Goal: Book appointment/travel/reservation

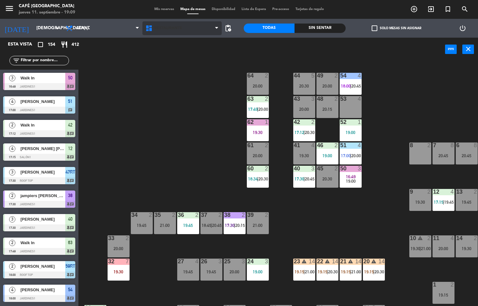
click at [189, 27] on span "Restaurante" at bounding box center [182, 28] width 80 height 14
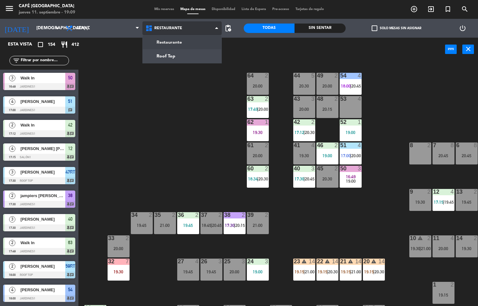
click at [190, 61] on ng-component "menu Café Museo Larco jueves 11. septiembre - 19:09 Mis reservas Mapa de mesas …" at bounding box center [239, 153] width 478 height 306
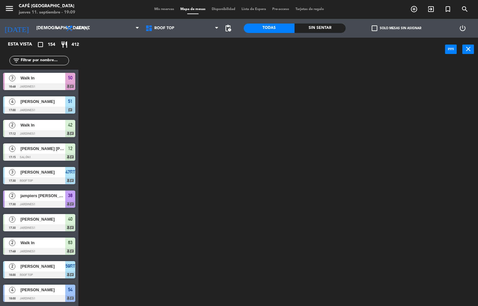
click at [194, 57] on div "power_input close" at bounding box center [261, 50] width 367 height 24
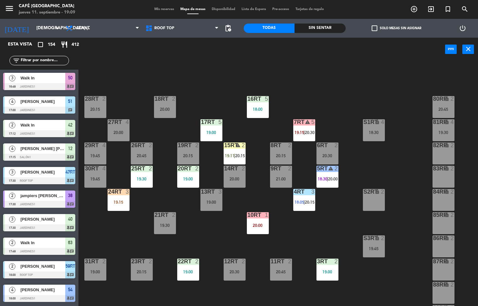
click at [151, 177] on div "19:30" at bounding box center [142, 179] width 22 height 4
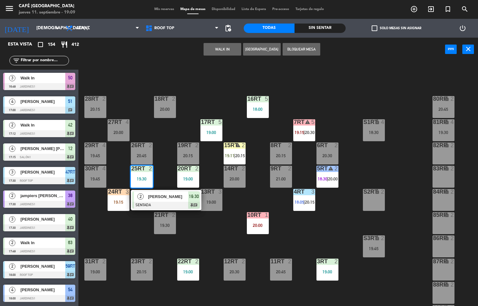
click at [176, 202] on div at bounding box center [165, 205] width 67 height 7
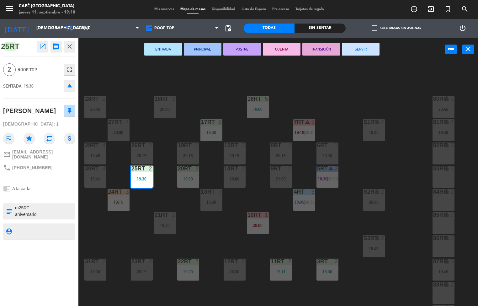
click at [163, 49] on button "ENTRADA" at bounding box center [163, 49] width 38 height 13
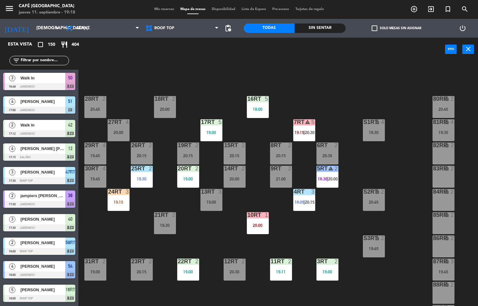
scroll to position [0, 0]
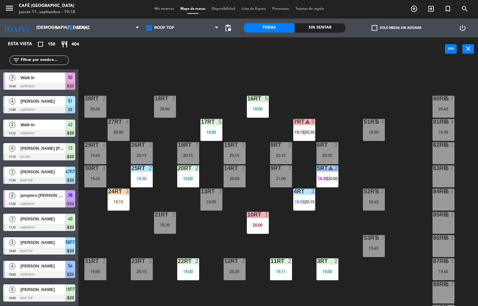
click at [205, 132] on div "19:00" at bounding box center [211, 132] width 22 height 4
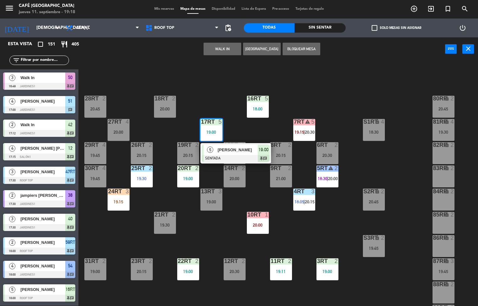
click at [221, 155] on div at bounding box center [235, 158] width 67 height 7
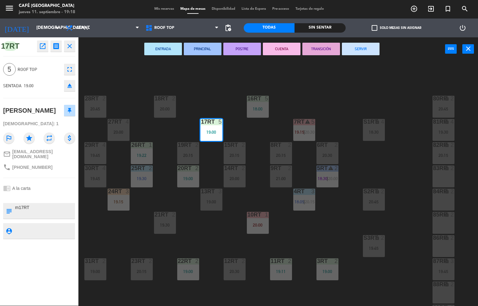
click at [164, 47] on button "ENTRADA" at bounding box center [163, 49] width 38 height 13
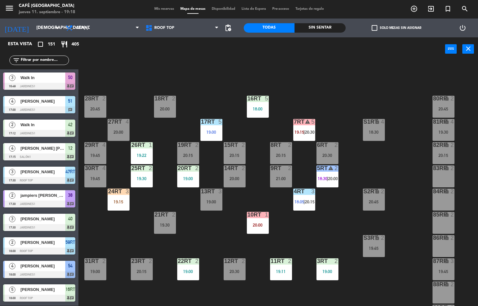
click at [257, 98] on div at bounding box center [258, 99] width 10 height 6
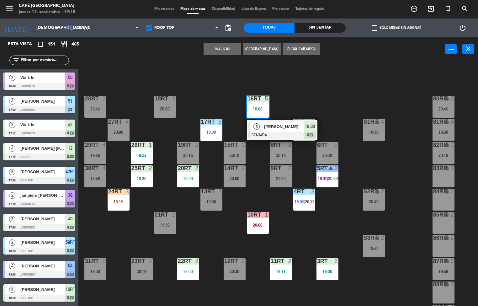
click at [271, 127] on span "[PERSON_NAME]" at bounding box center [284, 126] width 40 height 7
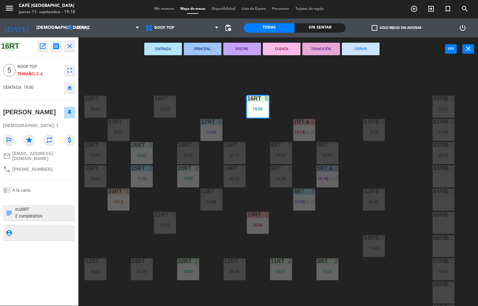
click at [202, 49] on button "PRINCIPAL" at bounding box center [203, 49] width 38 height 13
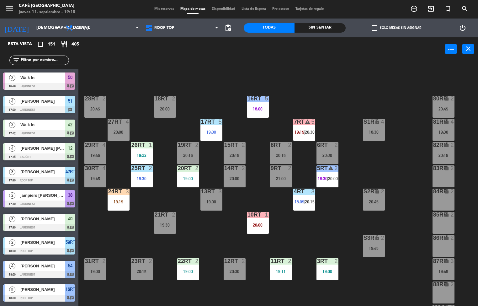
click at [203, 50] on div "power_input close" at bounding box center [261, 49] width 367 height 24
click at [178, 178] on div "19:00" at bounding box center [188, 178] width 22 height 4
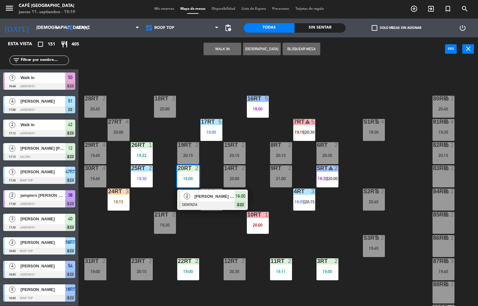
click at [193, 203] on div at bounding box center [212, 204] width 67 height 7
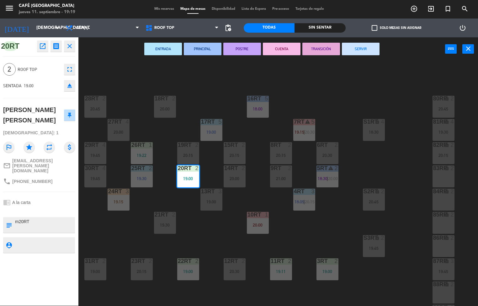
click at [165, 47] on button "ENTRADA" at bounding box center [163, 49] width 38 height 13
click at [165, 47] on div "ENTRADA PRINCIPAL POSTRE CUENTA TRANSICIÓN SERVIR power_input close" at bounding box center [261, 49] width 367 height 24
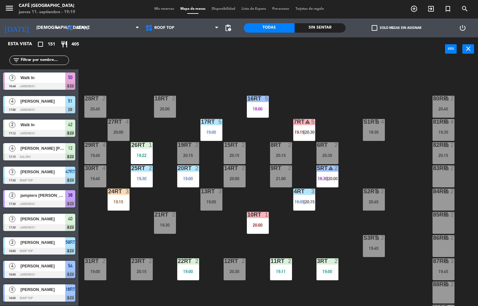
scroll to position [223, 0]
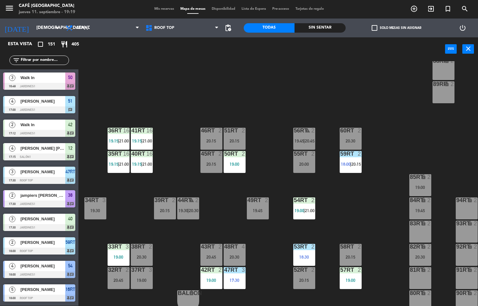
click at [342, 162] on span "18:00" at bounding box center [346, 164] width 10 height 5
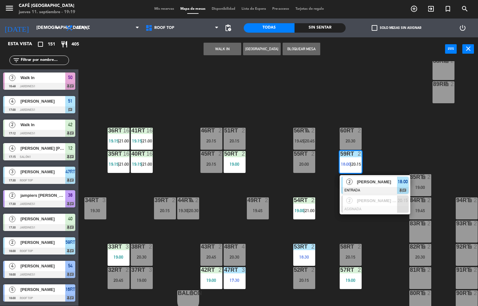
click at [353, 191] on div at bounding box center [374, 190] width 67 height 7
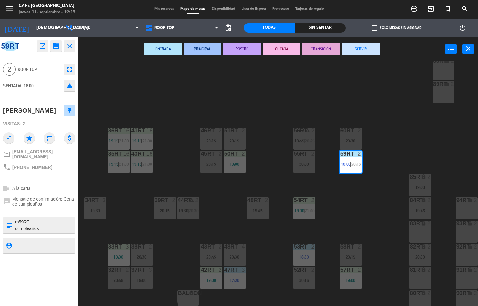
click at [197, 54] on button "PRINCIPAL" at bounding box center [203, 49] width 38 height 13
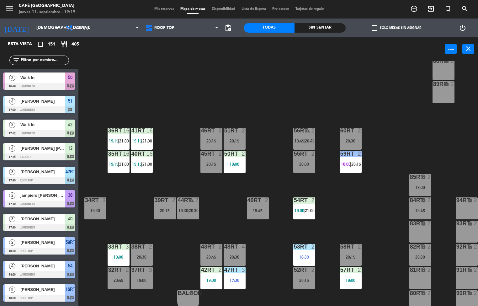
click at [301, 255] on div "18:30" at bounding box center [304, 257] width 22 height 4
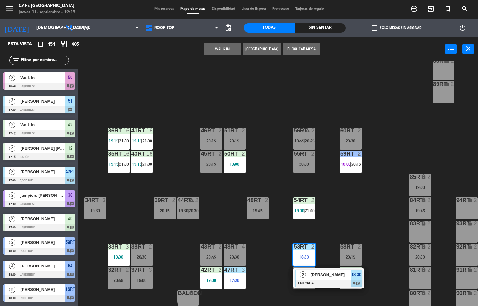
click at [313, 274] on span "[PERSON_NAME]" at bounding box center [331, 274] width 40 height 7
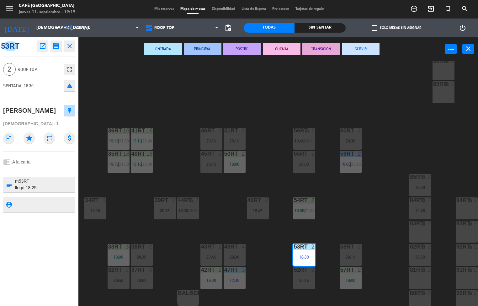
click at [205, 52] on button "PRINCIPAL" at bounding box center [203, 49] width 38 height 13
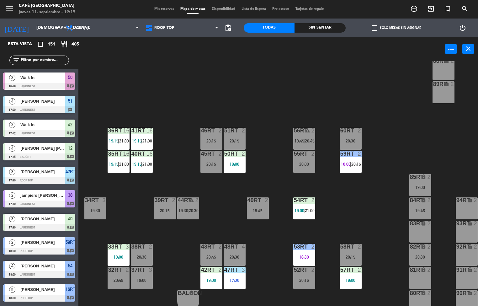
scroll to position [0, 0]
click at [231, 269] on div at bounding box center [234, 270] width 10 height 6
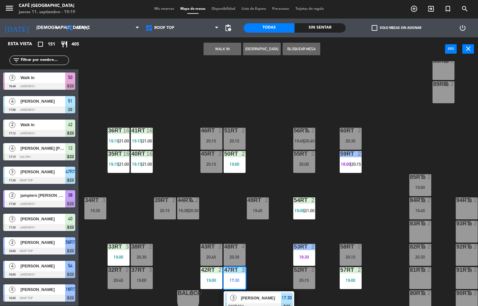
click at [245, 298] on span "[PERSON_NAME]" at bounding box center [261, 298] width 40 height 7
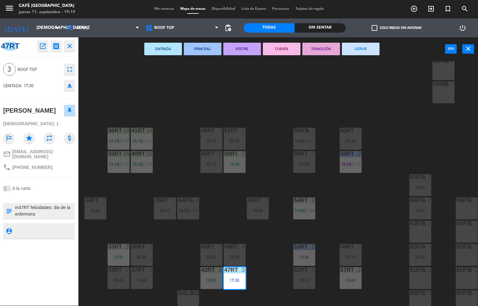
click at [244, 55] on button "POSTRE" at bounding box center [242, 49] width 38 height 13
